Goal: Task Accomplishment & Management: Use online tool/utility

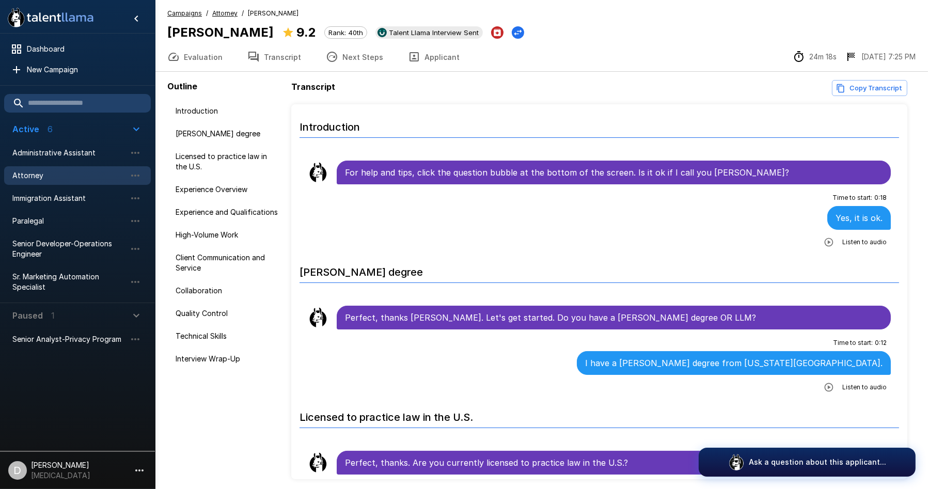
click at [203, 58] on button "Evaluation" at bounding box center [195, 56] width 80 height 29
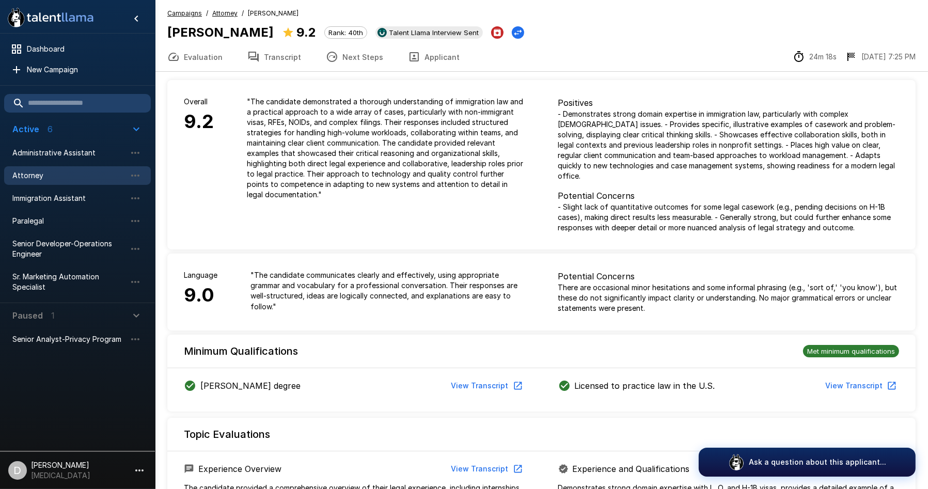
click at [363, 66] on button "Next Steps" at bounding box center [354, 56] width 82 height 29
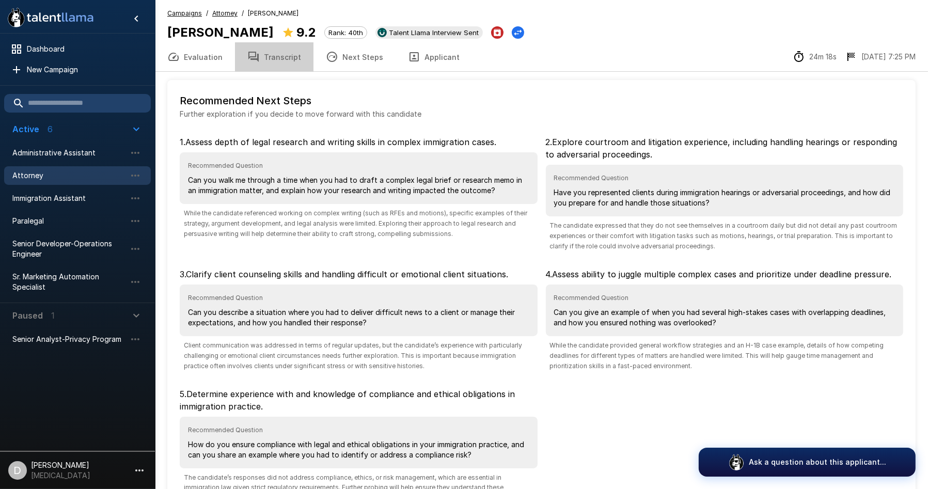
click at [282, 58] on button "Transcript" at bounding box center [274, 56] width 78 height 29
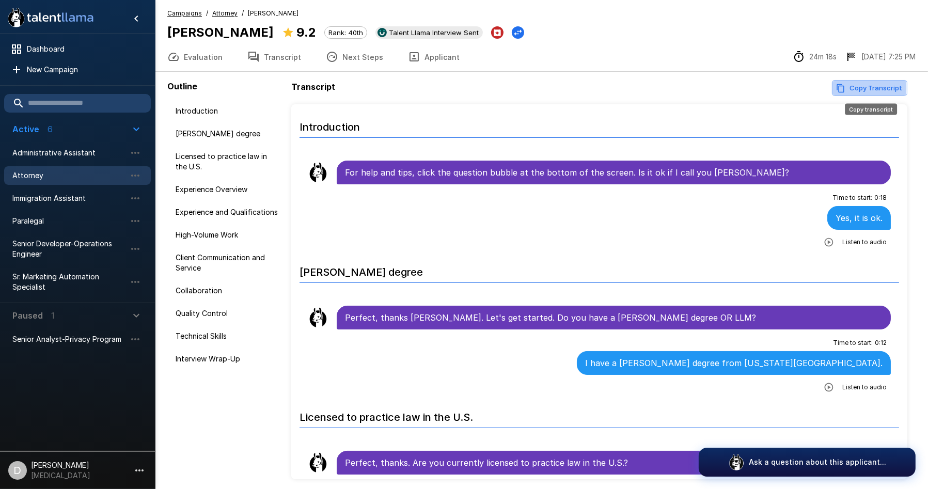
click at [847, 87] on button "Copy Transcript" at bounding box center [869, 88] width 75 height 16
